Goal: Task Accomplishment & Management: Use online tool/utility

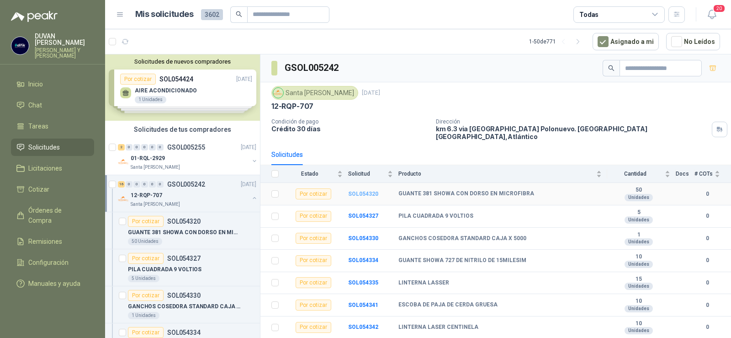
click at [369, 191] on b "SOL054320" at bounding box center [363, 194] width 30 height 6
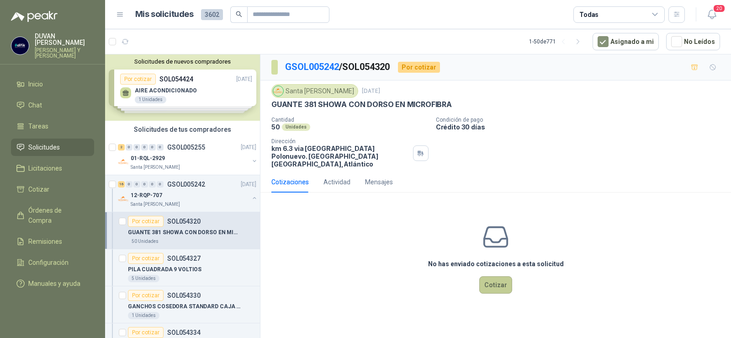
click at [496, 278] on button "Cotizar" at bounding box center [495, 284] width 33 height 17
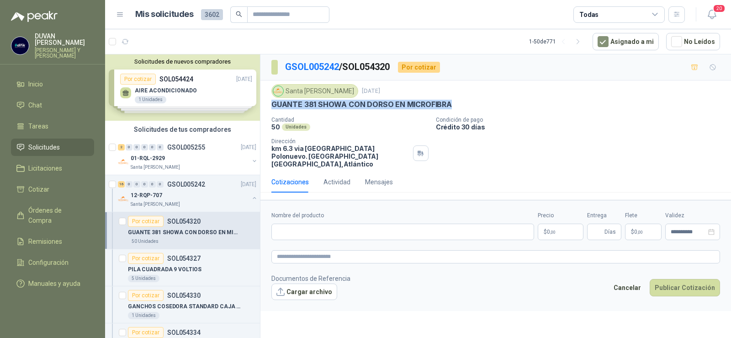
drag, startPoint x: 272, startPoint y: 106, endPoint x: 454, endPoint y: 109, distance: 181.9
click at [454, 109] on div "GUANTE 381 SHOWA CON DORSO EN MICROFIBRA" at bounding box center [495, 105] width 449 height 10
copy p "GUANTE 381 SHOWA CON DORSO EN MICROFIBRA"
paste input "**********"
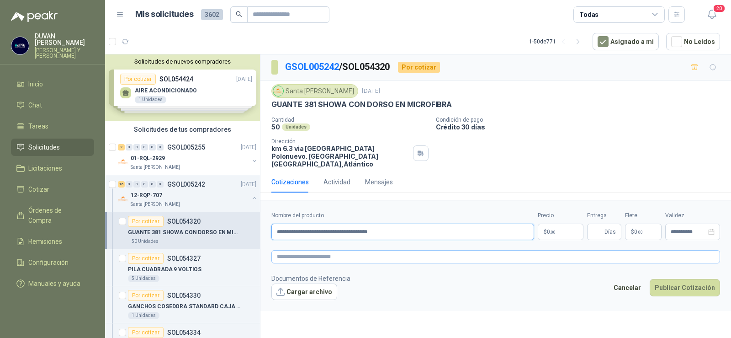
type input "**********"
paste textarea "**********"
type textarea "**********"
click at [563, 224] on p "$ 0 ,00" at bounding box center [561, 231] width 46 height 16
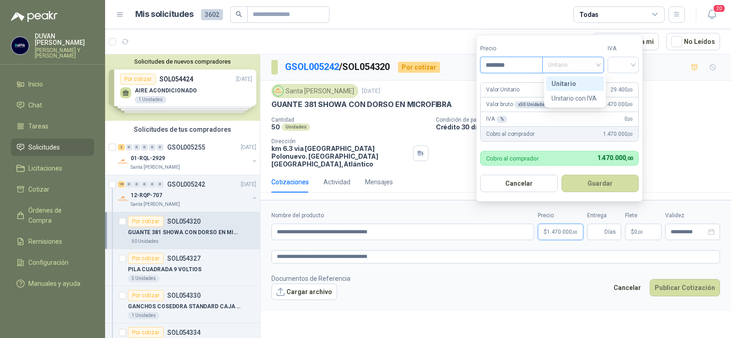
click at [601, 66] on div "Unitario" at bounding box center [573, 65] width 62 height 16
type input "********"
click at [572, 82] on div "Unitario" at bounding box center [575, 84] width 47 height 10
click at [633, 69] on input "search" at bounding box center [623, 64] width 20 height 14
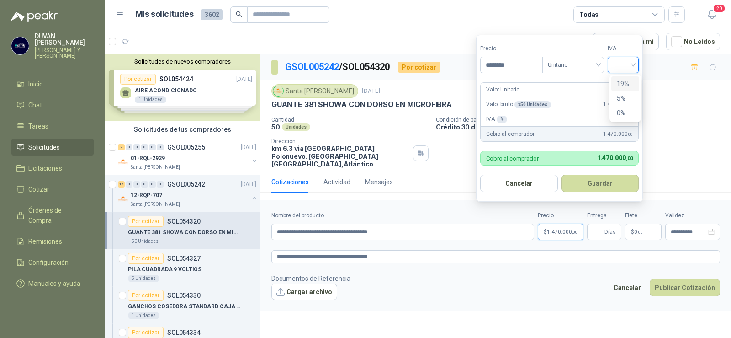
click at [627, 89] on div "19%" at bounding box center [625, 84] width 17 height 10
click at [598, 183] on button "Guardar" at bounding box center [602, 183] width 79 height 17
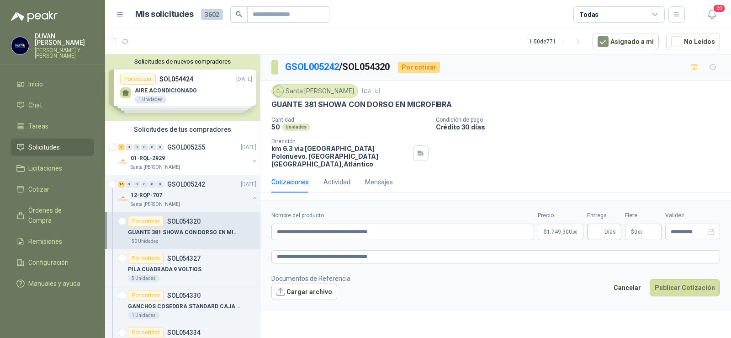
click at [604, 224] on span "Días" at bounding box center [604, 231] width 34 height 16
click at [599, 224] on input "Entrega" at bounding box center [598, 232] width 10 height 16
type input "*"
click at [639, 229] on span ",00" at bounding box center [640, 231] width 5 height 5
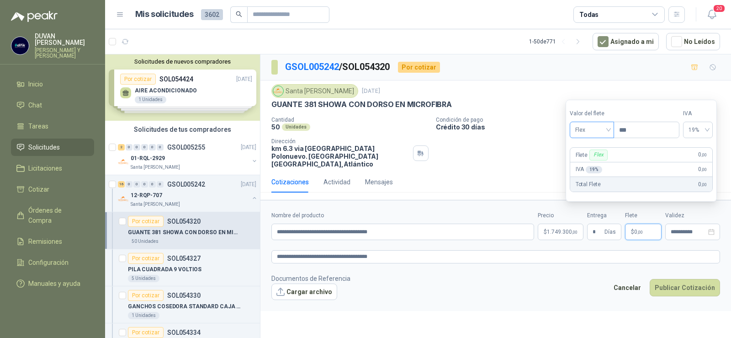
click at [609, 133] on span "Flex" at bounding box center [591, 130] width 33 height 14
click at [603, 165] on div "Incluido" at bounding box center [593, 164] width 32 height 10
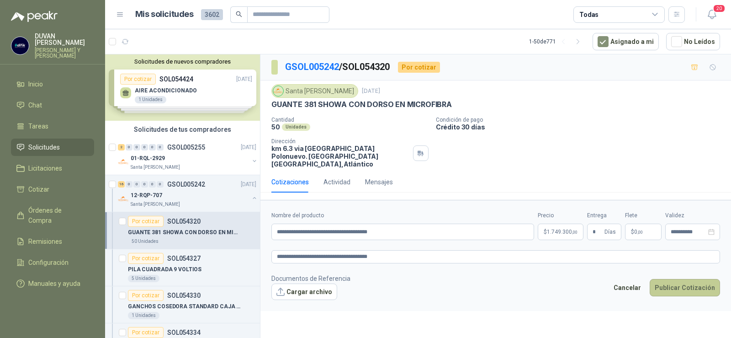
click at [678, 279] on button "Publicar Cotización" at bounding box center [685, 287] width 70 height 17
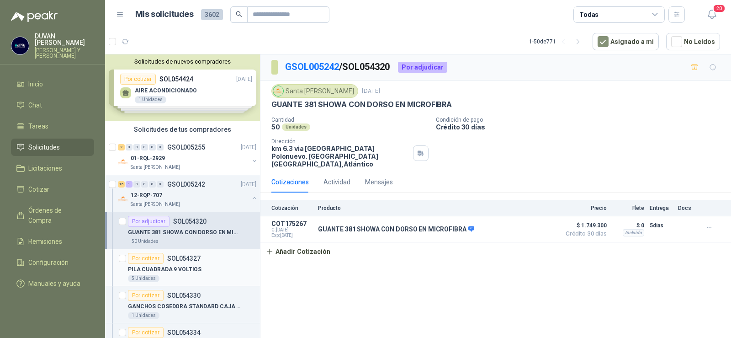
click at [187, 257] on p "SOL054327" at bounding box center [183, 258] width 33 height 6
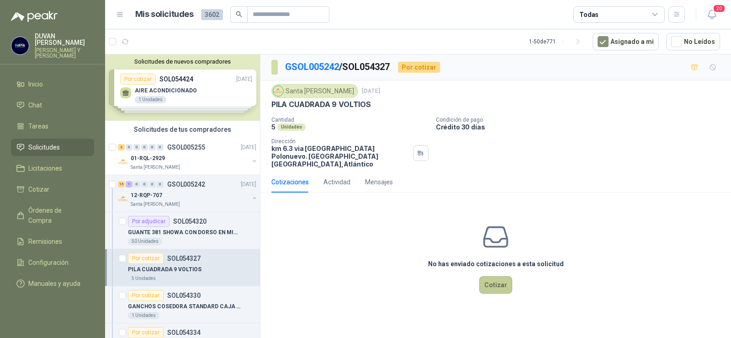
click at [486, 278] on button "Cotizar" at bounding box center [495, 284] width 33 height 17
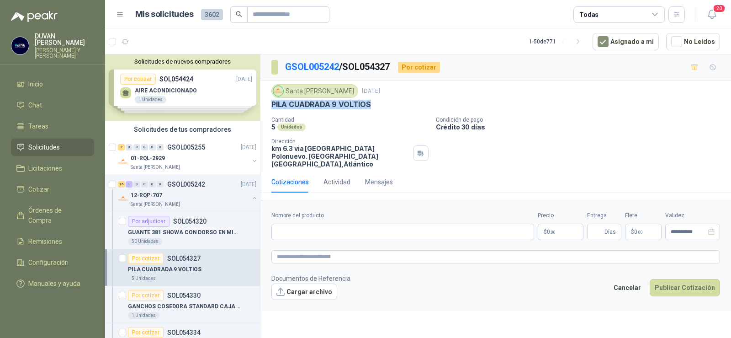
drag, startPoint x: 272, startPoint y: 105, endPoint x: 376, endPoint y: 110, distance: 103.9
click at [376, 110] on div "Santa [PERSON_NAME] [DATE] PILA CUADRADA 9 VOLTIOS Cantidad 5 Unidades Condició…" at bounding box center [495, 126] width 449 height 84
copy p "PILA CUADRADA 9 VOLTIOS"
paste input "**********"
type input "**********"
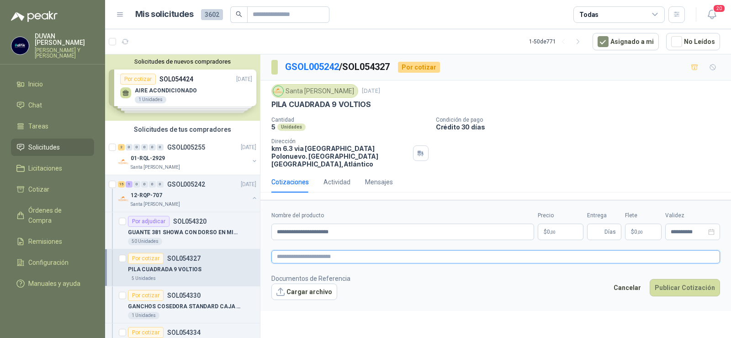
paste textarea "**********"
type textarea "**********"
click at [559, 226] on p "$ 0 ,00" at bounding box center [561, 231] width 46 height 16
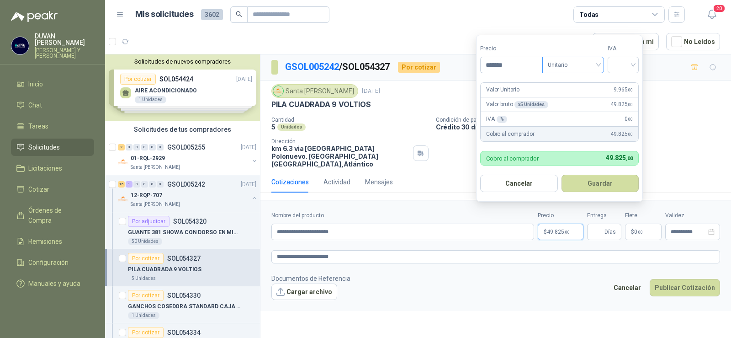
click at [599, 64] on span "Unitario" at bounding box center [573, 65] width 51 height 14
type input "*******"
click at [574, 82] on div "Unitario" at bounding box center [575, 84] width 47 height 10
click at [637, 67] on div at bounding box center [623, 65] width 31 height 16
click at [621, 81] on div "19%" at bounding box center [625, 84] width 17 height 10
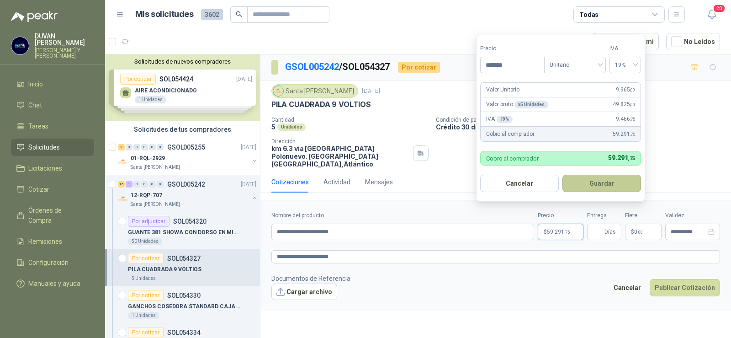
click at [594, 186] on button "Guardar" at bounding box center [602, 183] width 79 height 17
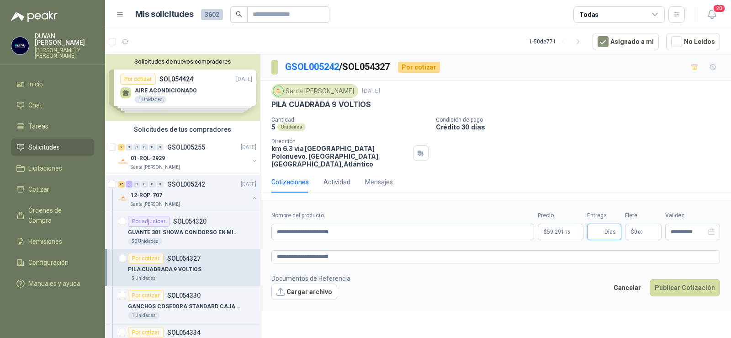
click at [598, 225] on input "Entrega" at bounding box center [598, 232] width 10 height 16
type input "*"
click at [643, 229] on span ",00" at bounding box center [640, 231] width 5 height 5
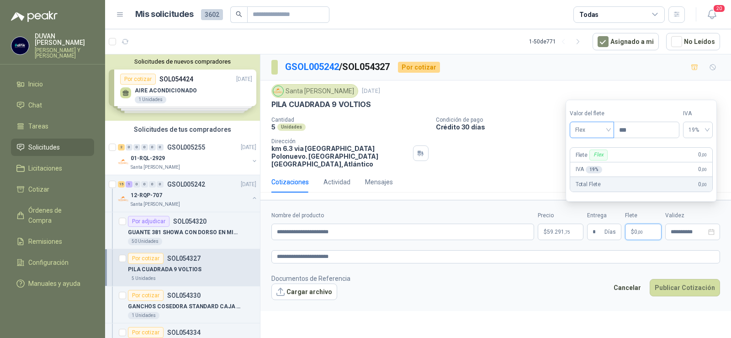
click at [609, 132] on span "Flex" at bounding box center [591, 130] width 33 height 14
click at [592, 161] on div "Incluido" at bounding box center [593, 164] width 32 height 10
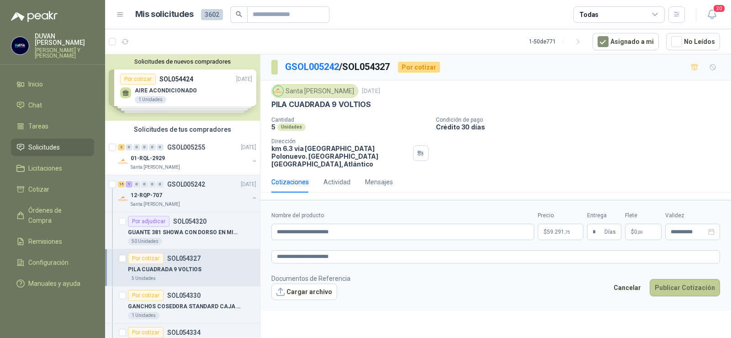
click at [671, 282] on button "Publicar Cotización" at bounding box center [685, 287] width 70 height 17
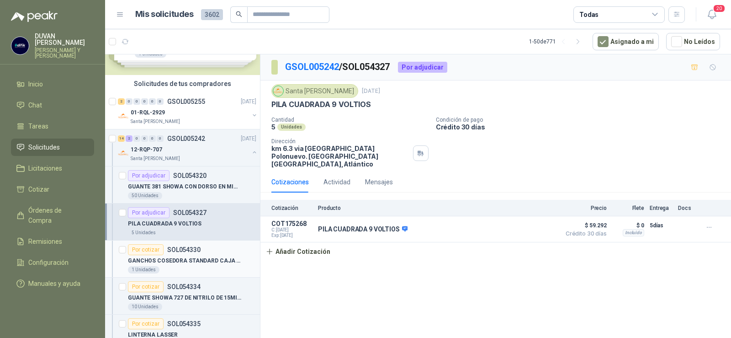
scroll to position [137, 0]
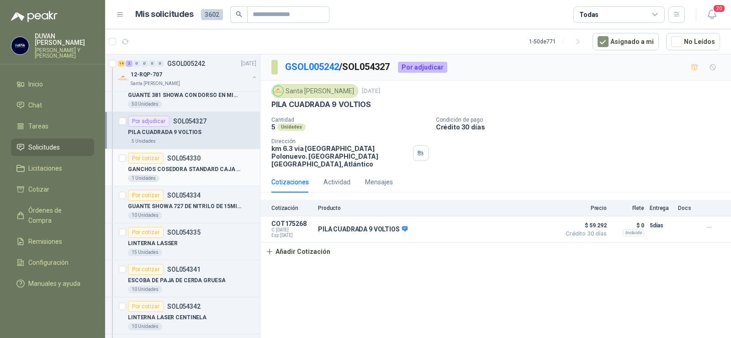
click at [178, 158] on p "SOL054330" at bounding box center [183, 158] width 33 height 6
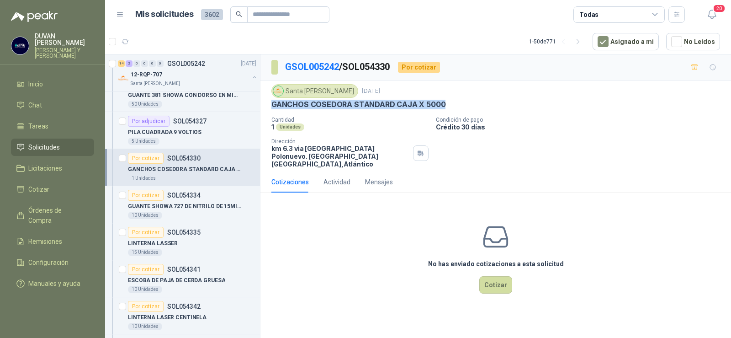
drag, startPoint x: 271, startPoint y: 103, endPoint x: 442, endPoint y: 109, distance: 171.0
click at [442, 109] on div "GANCHOS COSEDORA STANDARD CAJA X 5000" at bounding box center [495, 105] width 449 height 10
copy p "GANCHOS COSEDORA STANDARD CAJA X 5000"
click at [164, 130] on p "PILA CUADRADA 9 VOLTIOS" at bounding box center [165, 132] width 74 height 9
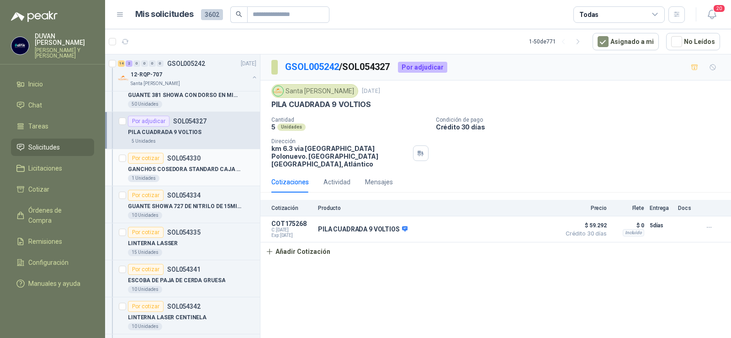
scroll to position [91, 0]
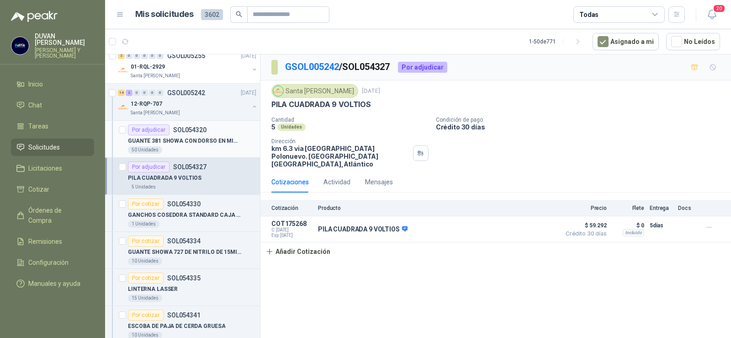
click at [196, 129] on p "SOL054320" at bounding box center [189, 130] width 33 height 6
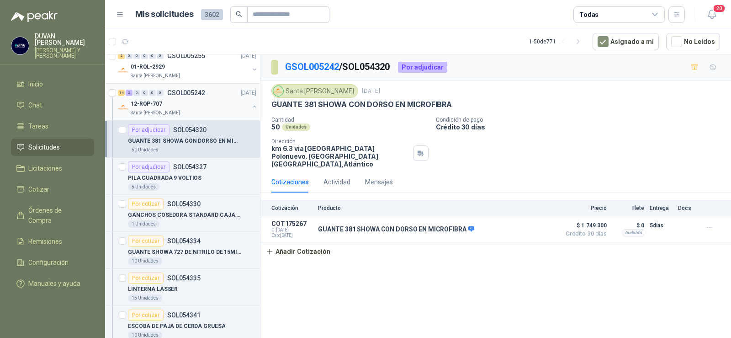
click at [199, 92] on p "GSOL005242" at bounding box center [186, 93] width 38 height 6
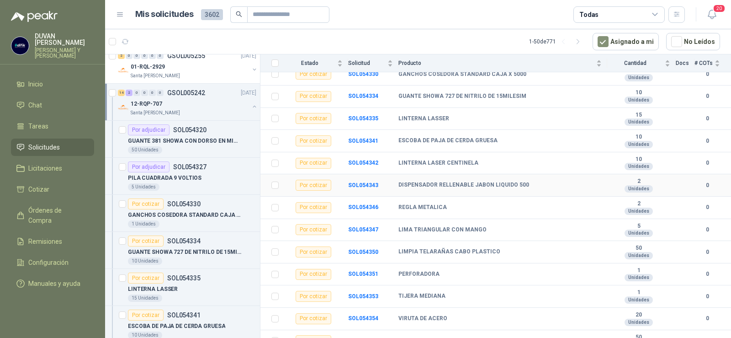
scroll to position [191, 0]
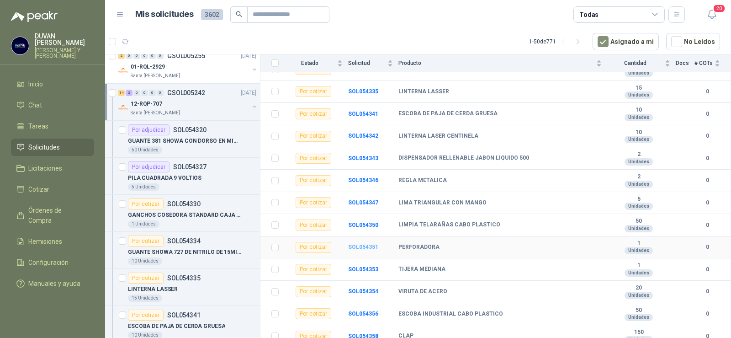
click at [360, 244] on b "SOL054351" at bounding box center [363, 247] width 30 height 6
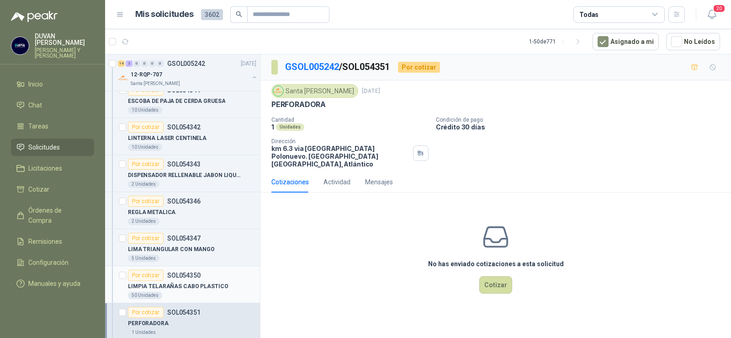
scroll to position [320, 0]
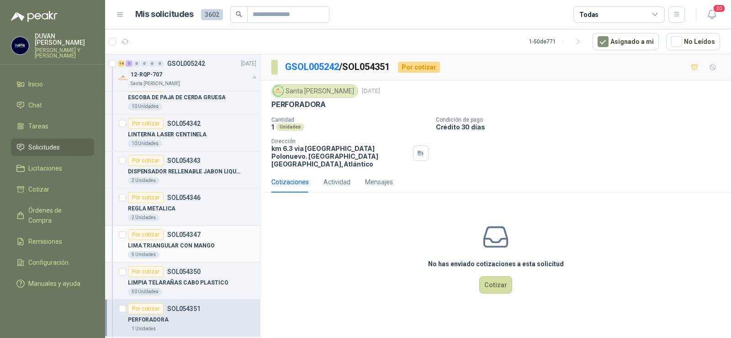
click at [186, 236] on p "SOL054347" at bounding box center [183, 234] width 33 height 6
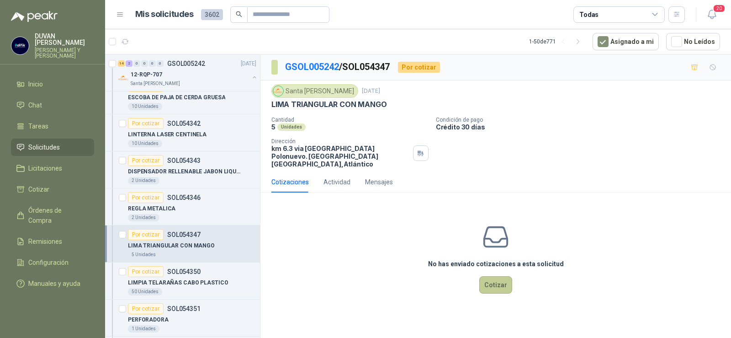
click at [499, 279] on button "Cotizar" at bounding box center [495, 284] width 33 height 17
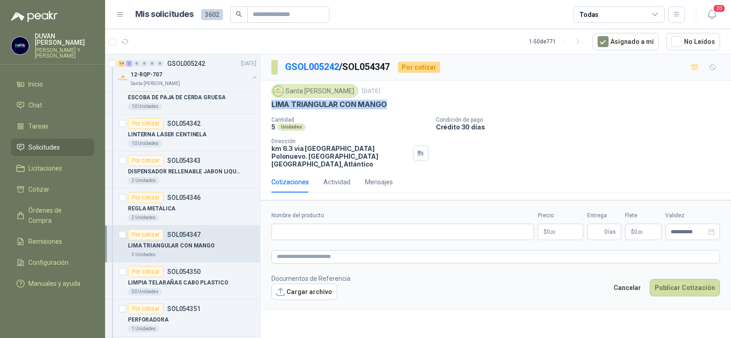
drag, startPoint x: 271, startPoint y: 104, endPoint x: 385, endPoint y: 106, distance: 114.7
click at [385, 106] on div "Santa [PERSON_NAME] [DATE] LIMA TRIANGULAR CON MANGO Cantidad 5 Unidades Condic…" at bounding box center [495, 125] width 471 height 91
copy p "LIMA TRIANGULAR CON MANGO"
paste input "**********"
type input "**********"
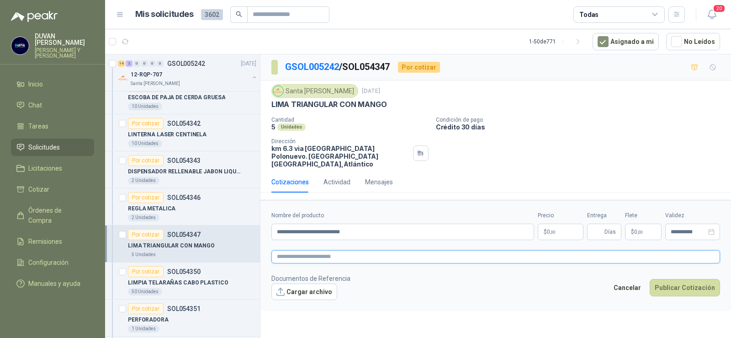
paste textarea "**********"
type textarea "**********"
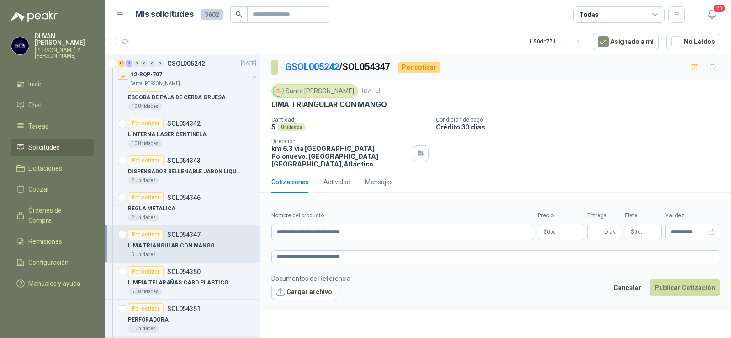
click at [545, 223] on p "$ 0 ,00" at bounding box center [561, 231] width 46 height 16
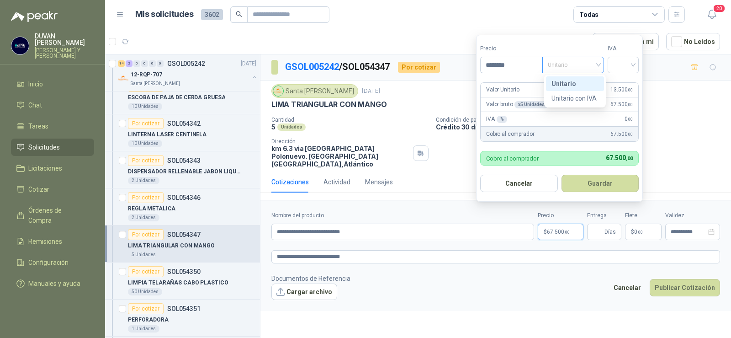
click at [601, 63] on div "Unitario" at bounding box center [573, 65] width 62 height 16
type input "********"
drag, startPoint x: 570, startPoint y: 83, endPoint x: 591, endPoint y: 80, distance: 21.7
click at [572, 82] on div "Unitario" at bounding box center [575, 84] width 47 height 10
click at [633, 62] on input "search" at bounding box center [623, 64] width 20 height 14
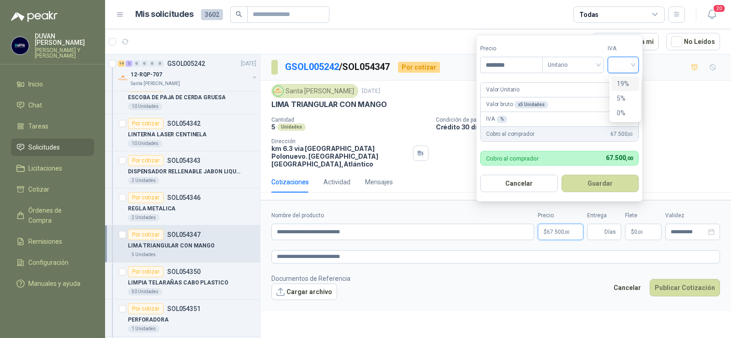
click at [619, 82] on div "19%" at bounding box center [625, 84] width 17 height 10
click at [603, 184] on button "Guardar" at bounding box center [602, 183] width 79 height 17
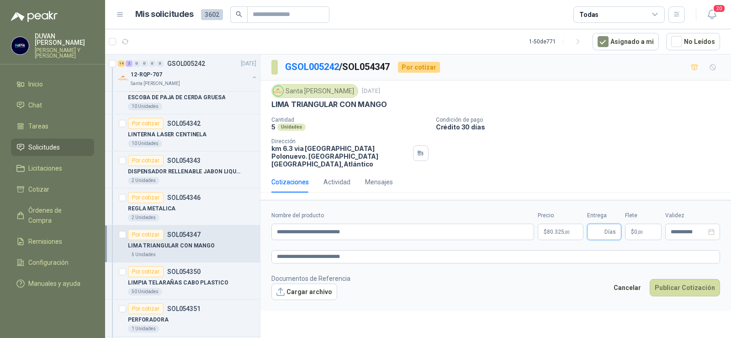
click at [595, 225] on input "Entrega" at bounding box center [598, 232] width 10 height 16
type input "*"
click at [640, 229] on span ",00" at bounding box center [640, 231] width 5 height 5
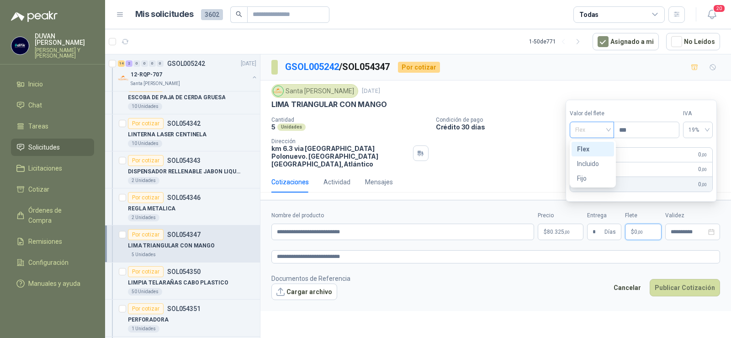
click at [609, 128] on span "Flex" at bounding box center [591, 130] width 33 height 14
click at [586, 163] on div "Incluido" at bounding box center [593, 164] width 32 height 10
click at [672, 280] on button "Publicar Cotización" at bounding box center [685, 287] width 70 height 17
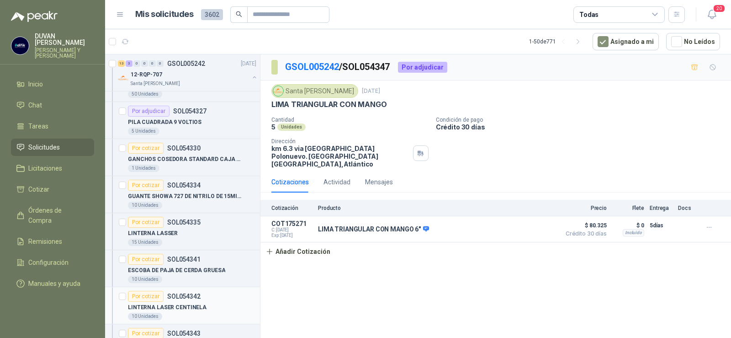
scroll to position [137, 0]
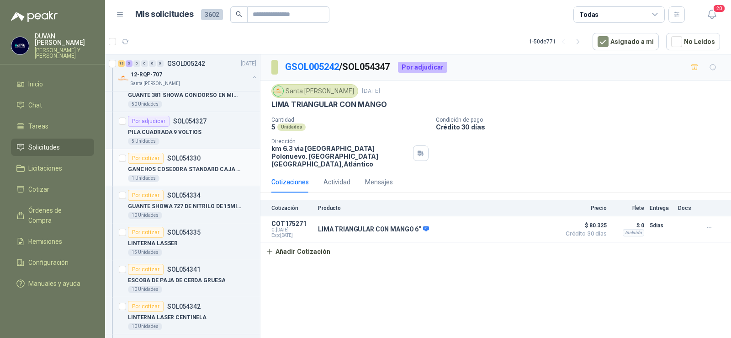
click at [191, 156] on p "SOL054330" at bounding box center [183, 158] width 33 height 6
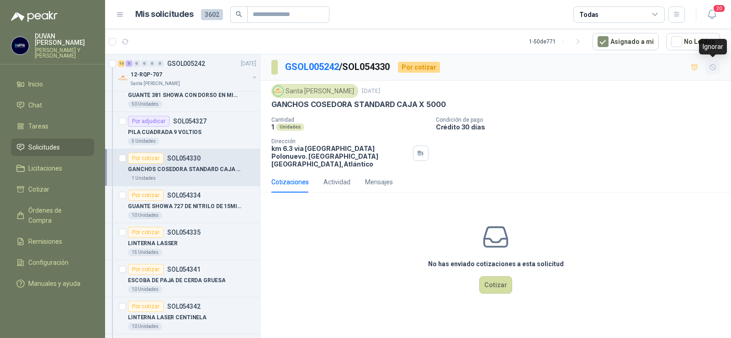
click at [713, 68] on icon "button" at bounding box center [712, 66] width 5 height 5
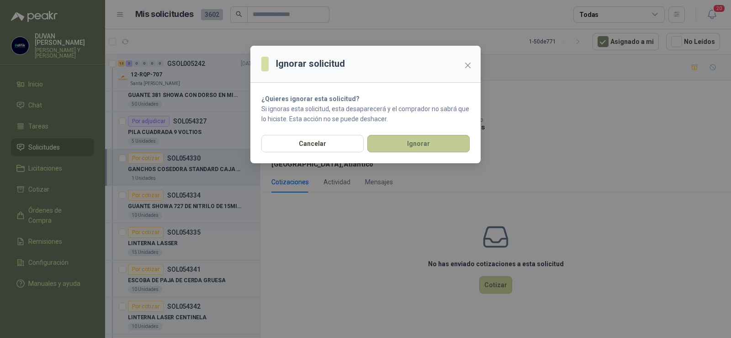
click at [403, 140] on button "Ignorar" at bounding box center [418, 143] width 102 height 17
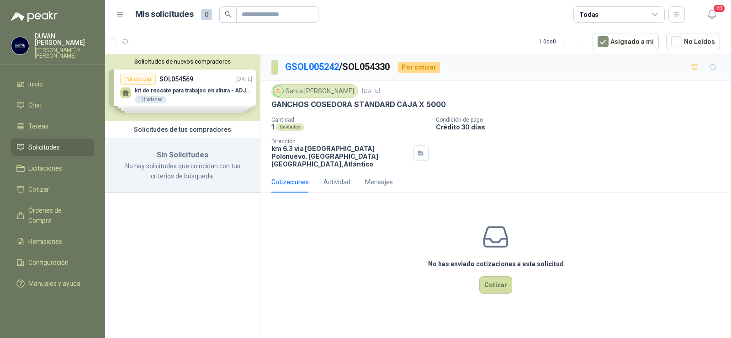
click at [23, 147] on icon at bounding box center [20, 147] width 8 height 8
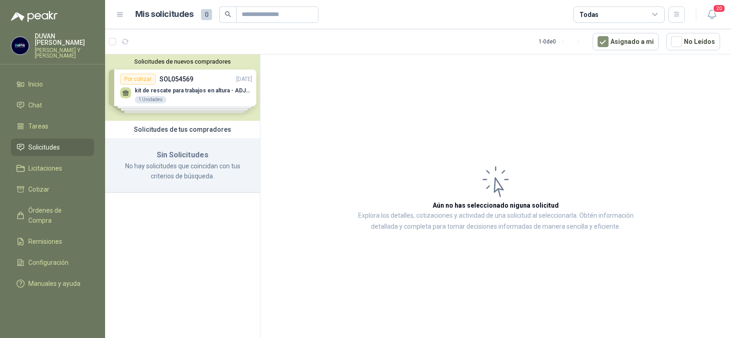
click at [55, 146] on span "Solicitudes" at bounding box center [44, 147] width 32 height 10
click at [45, 127] on span "Tareas" at bounding box center [38, 126] width 20 height 10
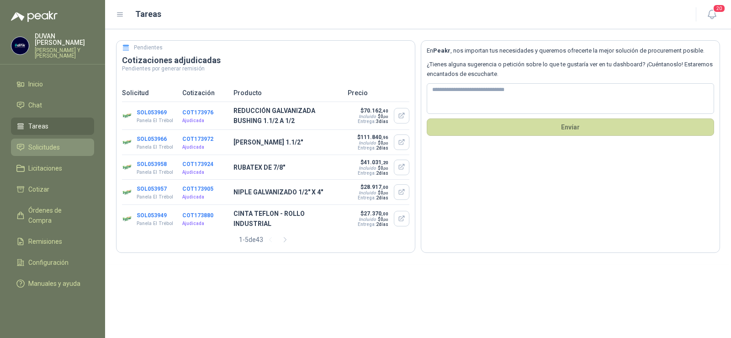
click at [53, 144] on span "Solicitudes" at bounding box center [44, 147] width 32 height 10
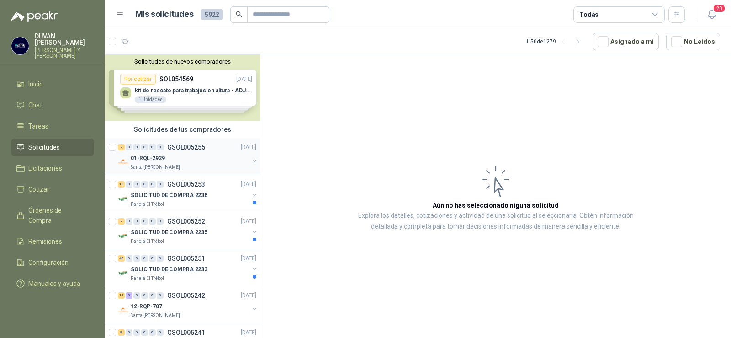
click at [153, 158] on p "01-RQL-2929" at bounding box center [148, 158] width 34 height 9
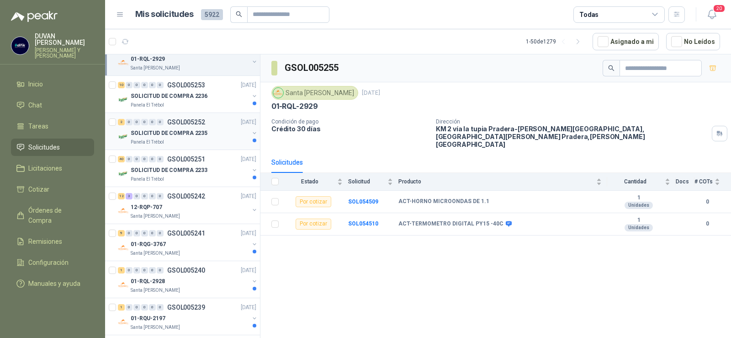
scroll to position [137, 0]
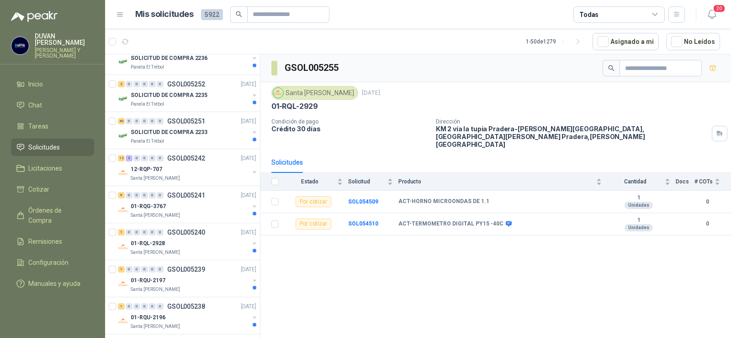
click at [41, 147] on span "Solicitudes" at bounding box center [44, 147] width 32 height 10
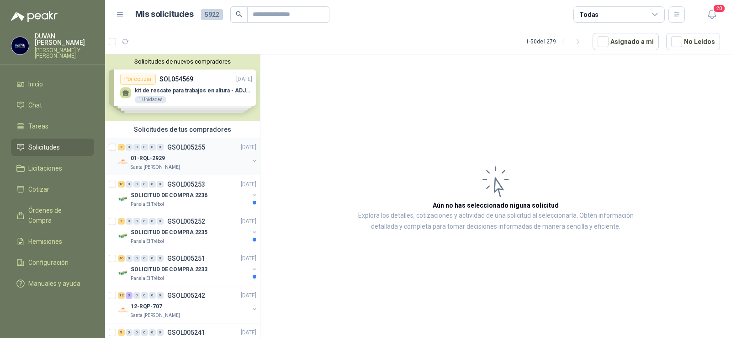
click at [150, 159] on p "01-RQL-2929" at bounding box center [148, 158] width 34 height 9
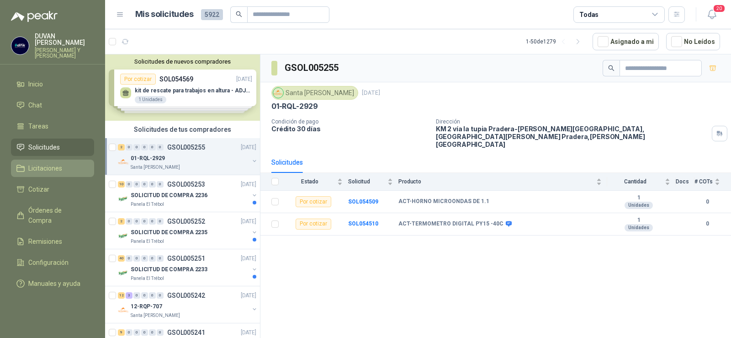
click at [49, 170] on span "Licitaciones" at bounding box center [45, 168] width 34 height 10
